Goal: Find specific page/section: Find specific page/section

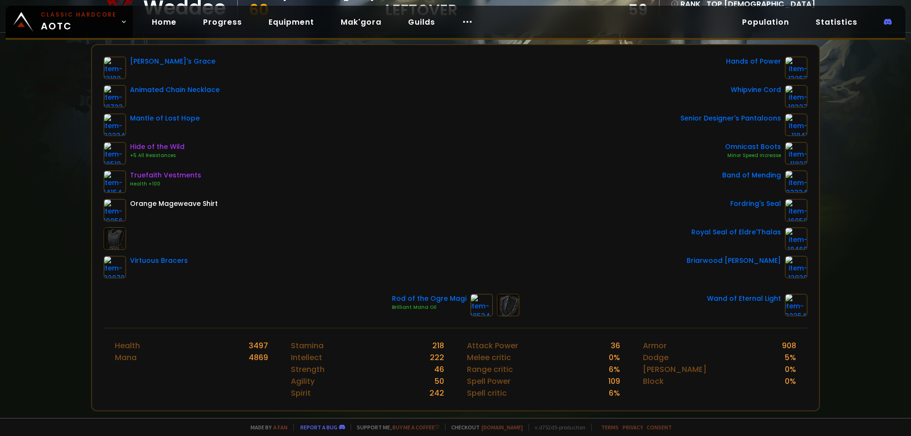
scroll to position [95, 0]
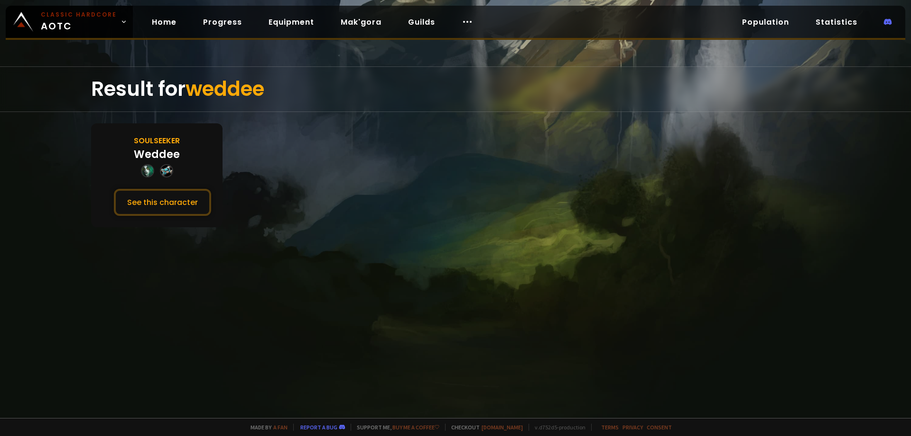
drag, startPoint x: 354, startPoint y: 173, endPoint x: 362, endPoint y: 170, distance: 8.9
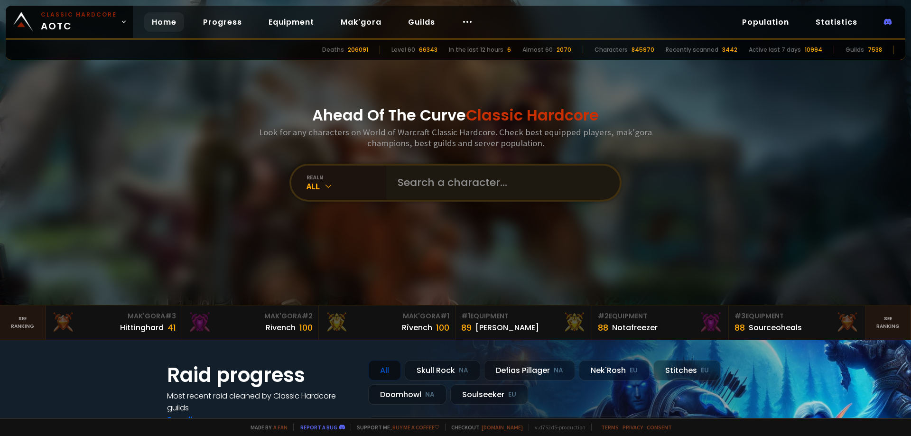
type input "Slush"
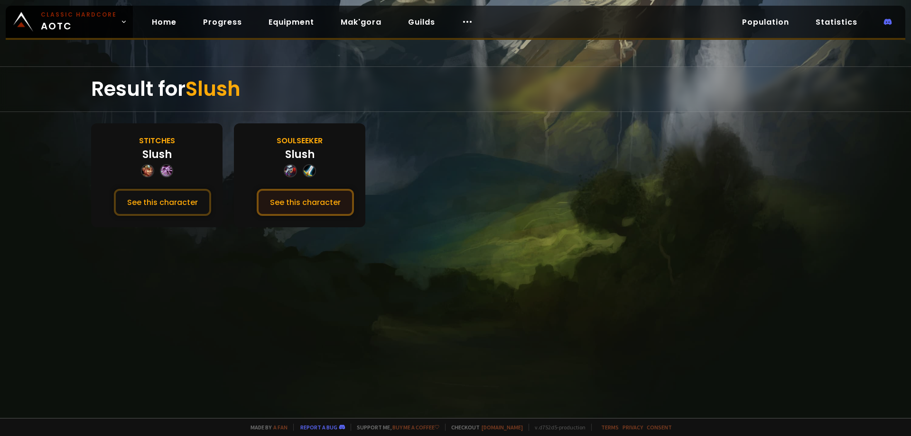
click at [280, 194] on button "See this character" at bounding box center [305, 202] width 97 height 27
